Goal: Check status: Check status

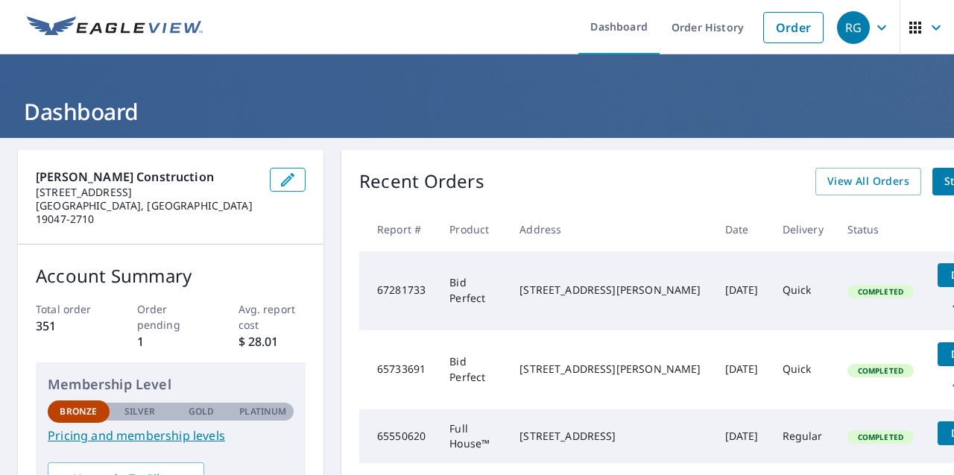
scroll to position [0, 25]
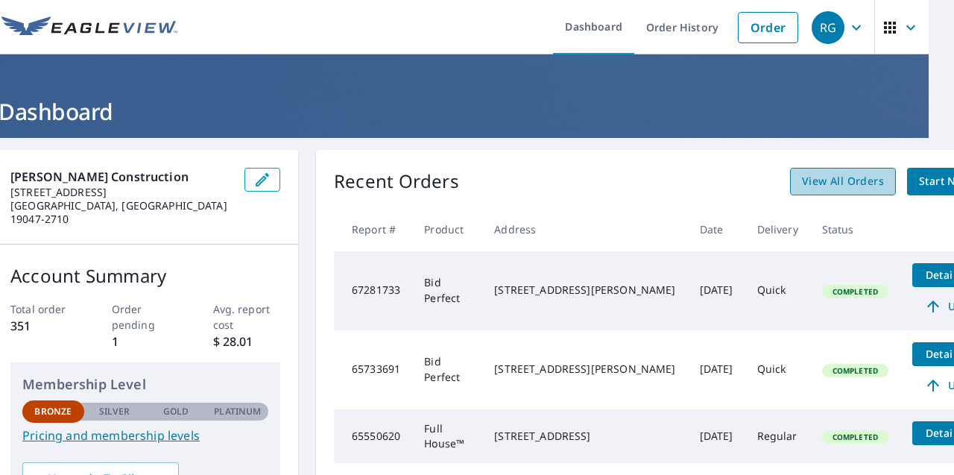
click at [802, 183] on span "View All Orders" at bounding box center [843, 181] width 82 height 19
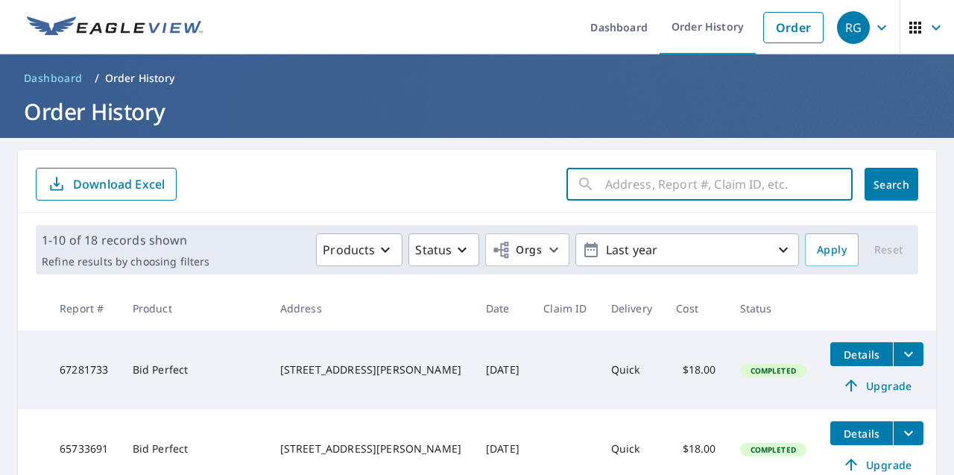
click at [630, 190] on input "text" at bounding box center [728, 184] width 247 height 42
type input "6108 [PERSON_NAME]"
click button "Search" at bounding box center [891, 184] width 54 height 33
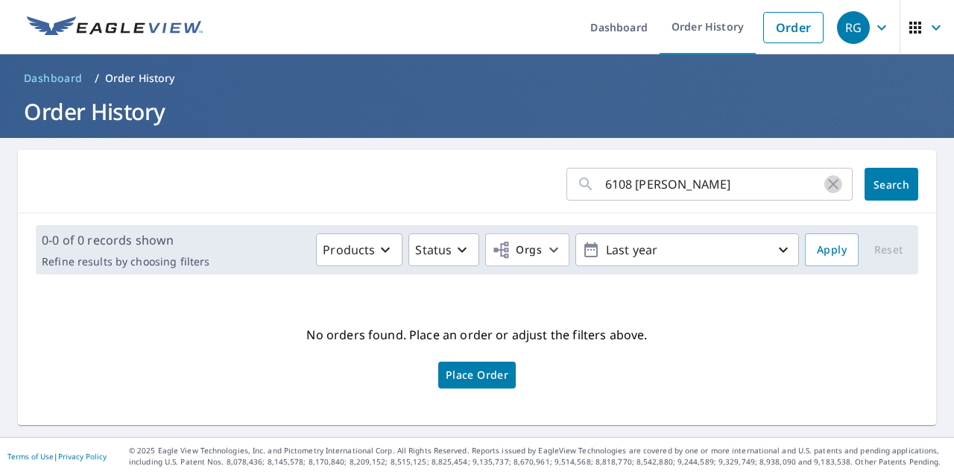
click at [839, 188] on icon "button" at bounding box center [833, 184] width 18 height 18
